Goal: Information Seeking & Learning: Learn about a topic

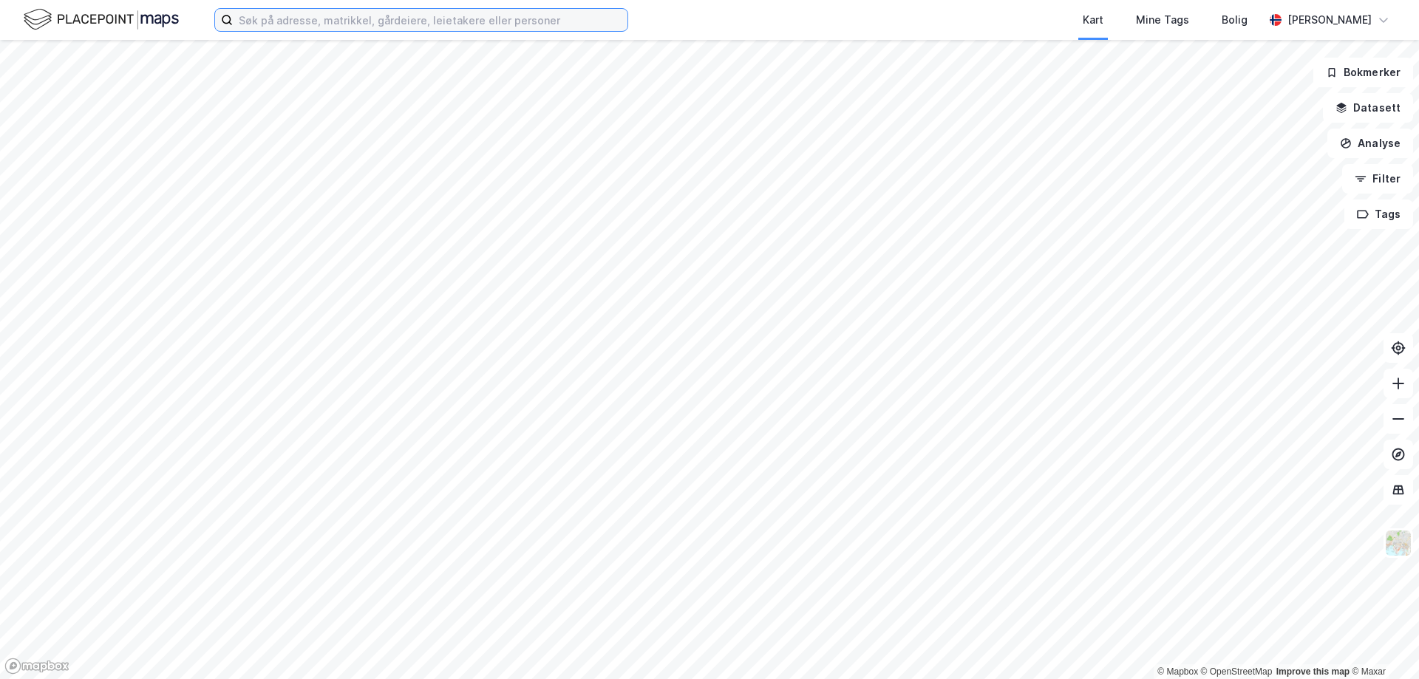
click at [276, 21] on input at bounding box center [430, 20] width 395 height 22
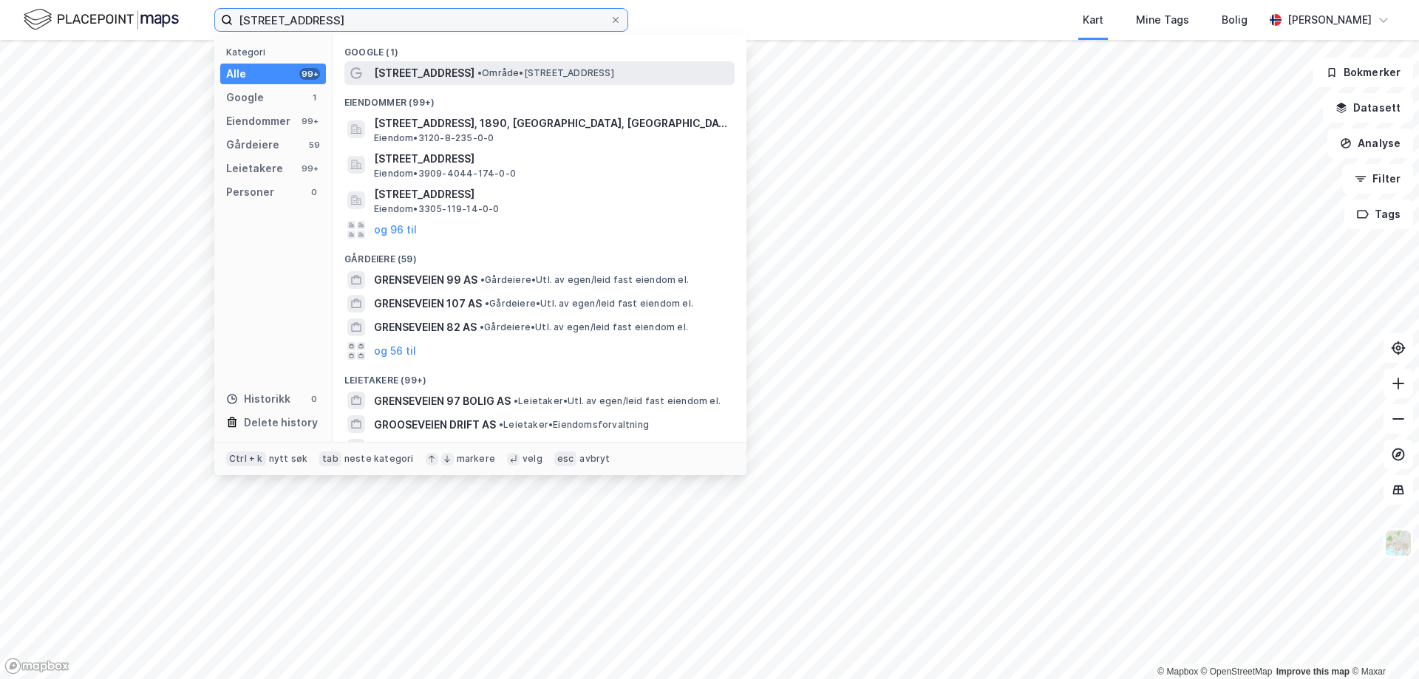
type input "[STREET_ADDRESS]"
click at [423, 72] on span "[STREET_ADDRESS]" at bounding box center [424, 73] width 100 height 18
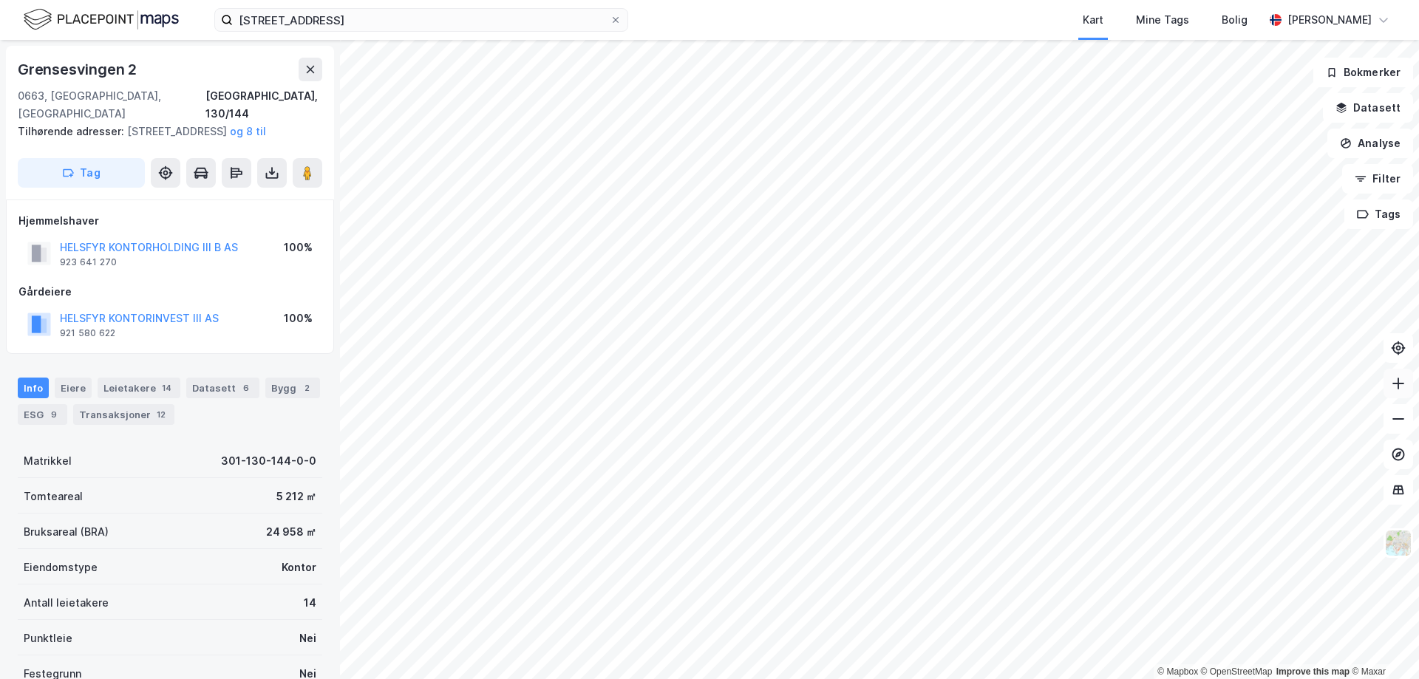
click at [1396, 392] on button at bounding box center [1398, 384] width 30 height 30
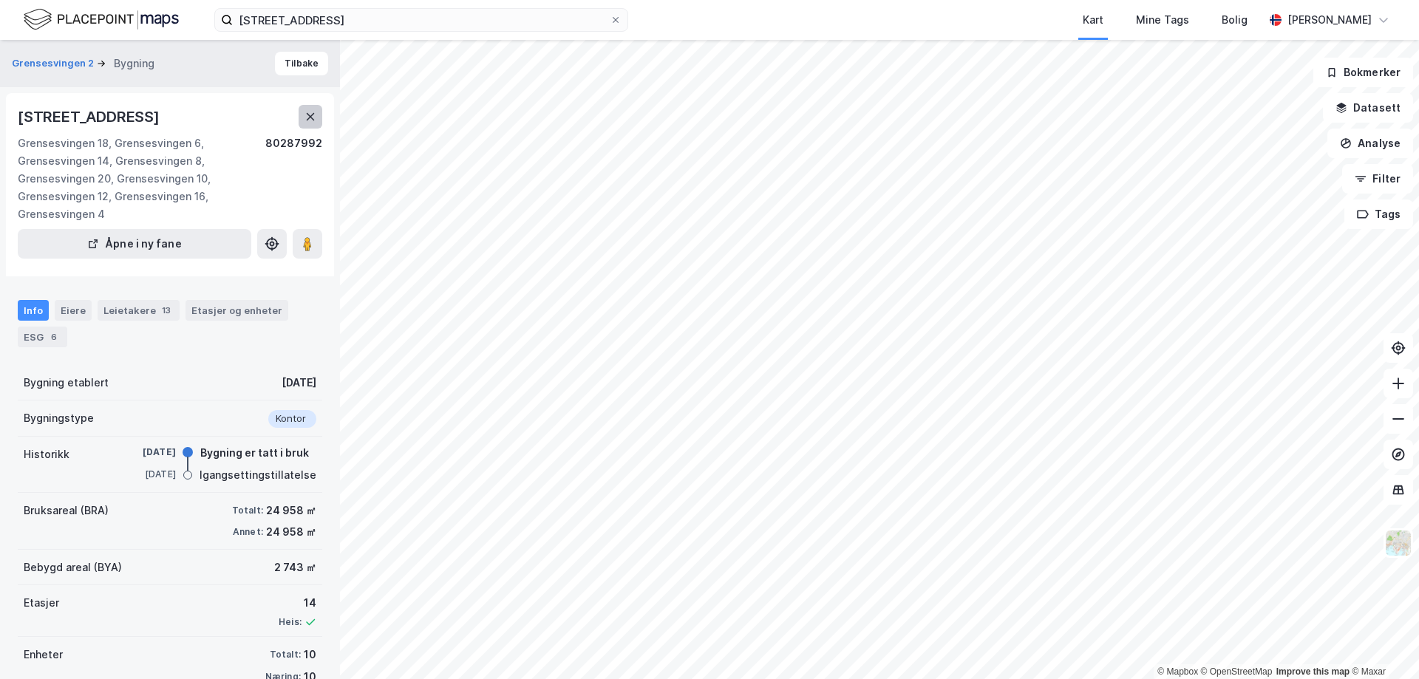
click at [311, 112] on icon at bounding box center [310, 117] width 12 height 12
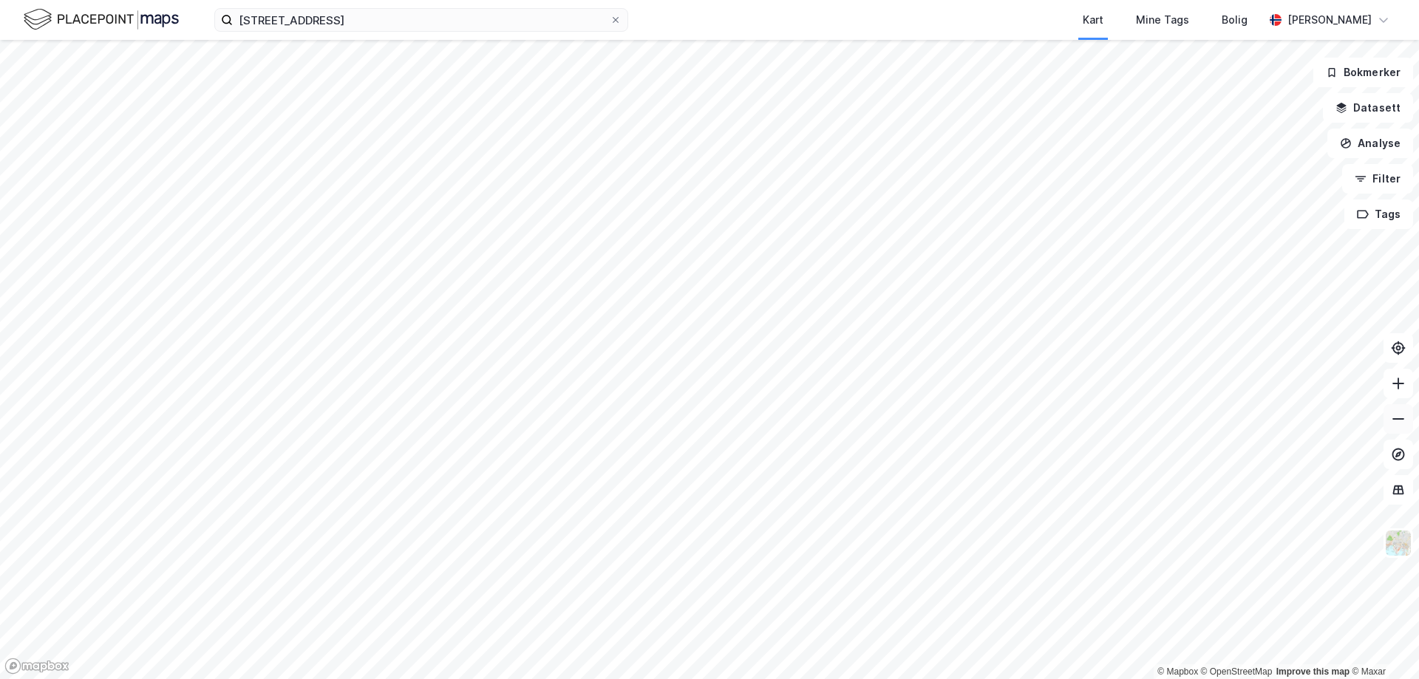
click at [1402, 420] on icon at bounding box center [1397, 419] width 15 height 15
click at [1392, 426] on icon at bounding box center [1397, 419] width 15 height 15
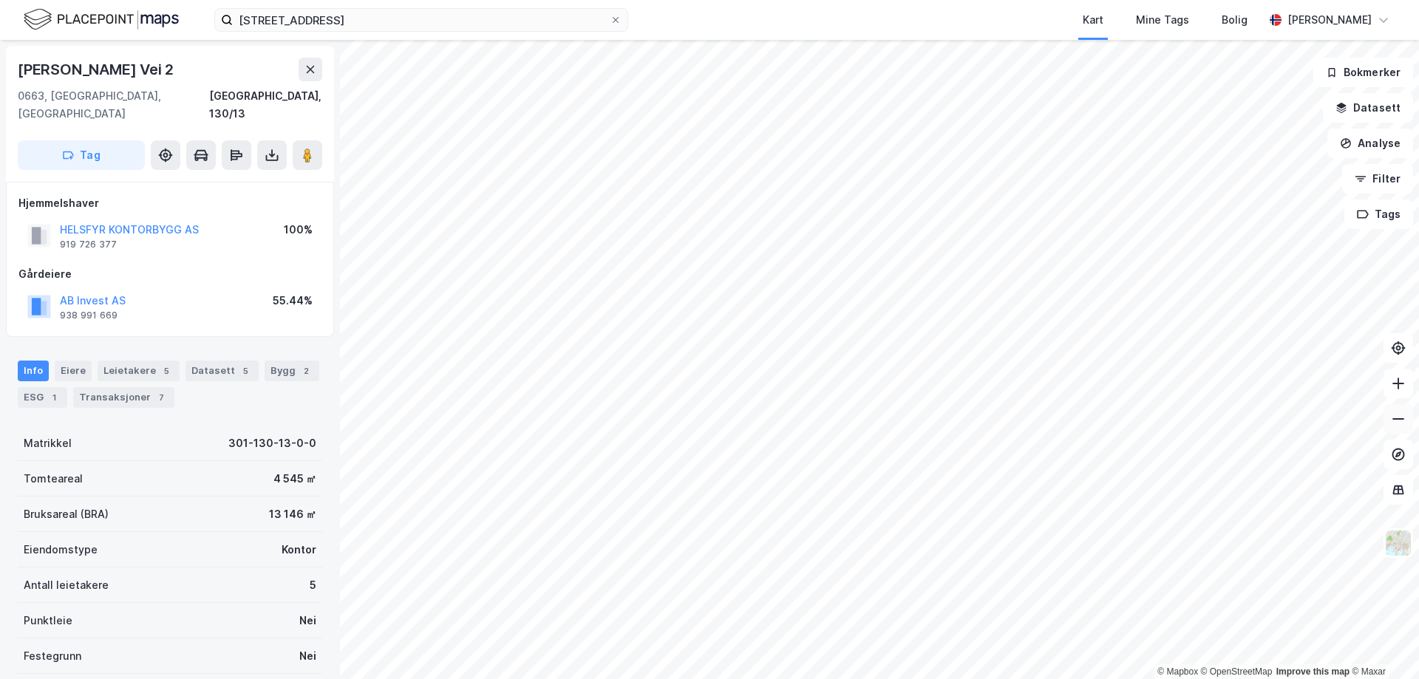
scroll to position [4, 0]
